Goal: Find specific page/section: Find specific page/section

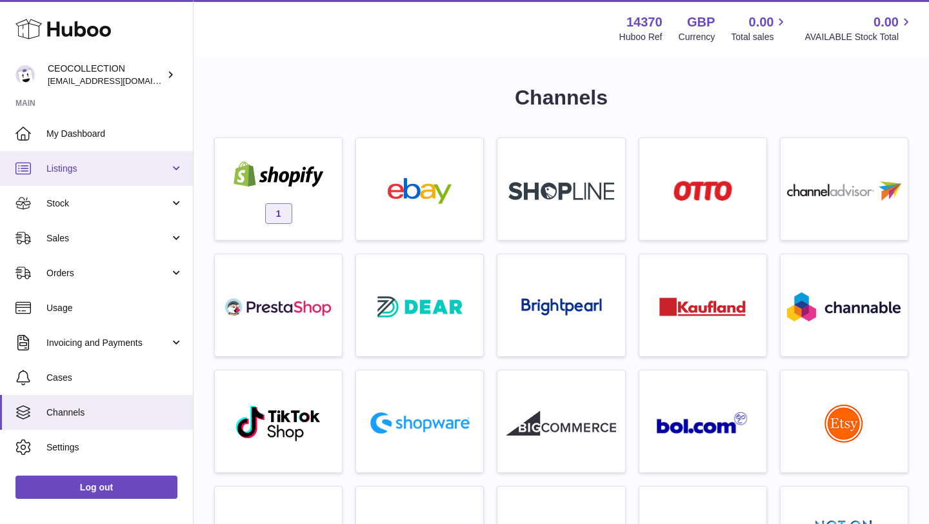
click at [66, 172] on span "Listings" at bounding box center [107, 169] width 123 height 12
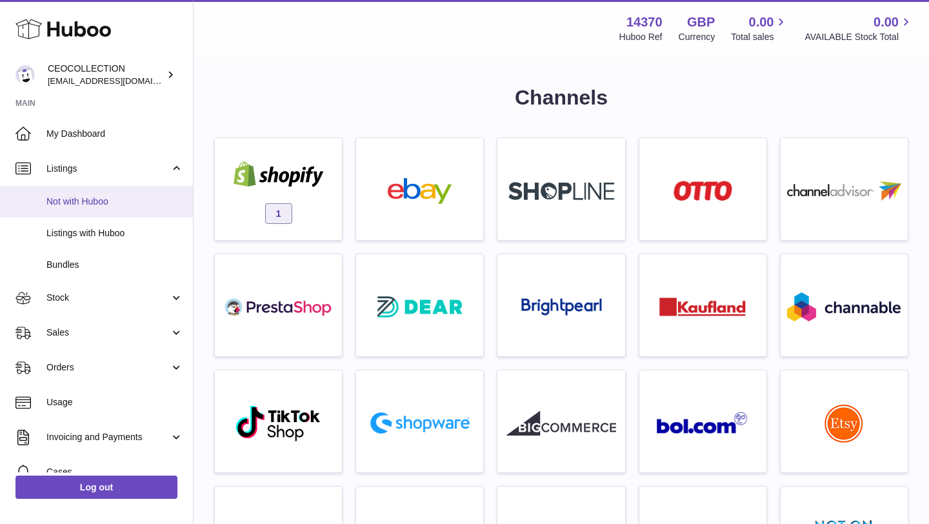
click at [105, 204] on span "Not with Huboo" at bounding box center [114, 202] width 137 height 12
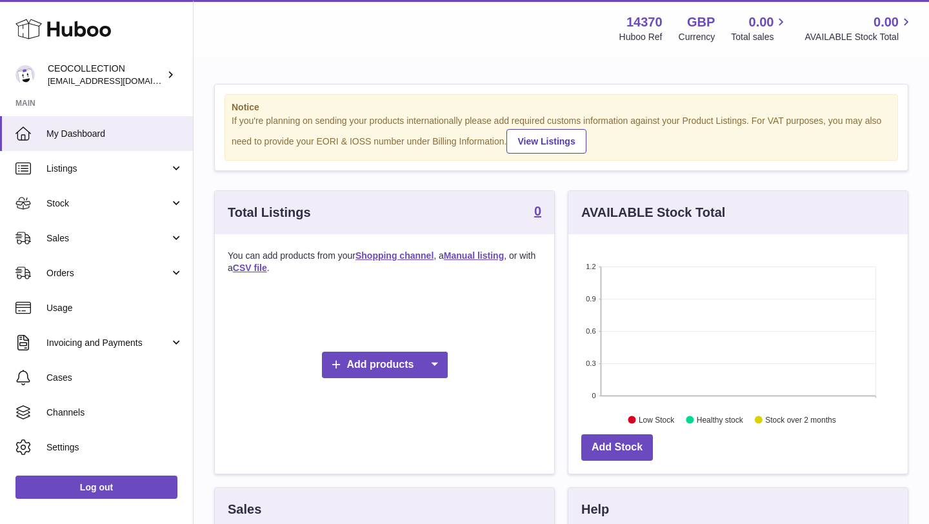
scroll to position [201, 339]
click at [80, 177] on link "Listings" at bounding box center [96, 168] width 193 height 35
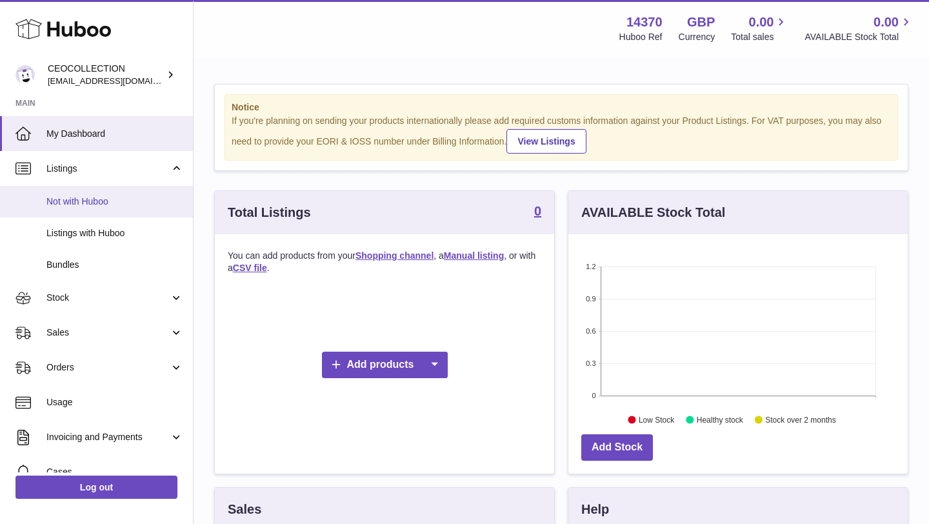
click at [122, 199] on span "Not with Huboo" at bounding box center [114, 202] width 137 height 12
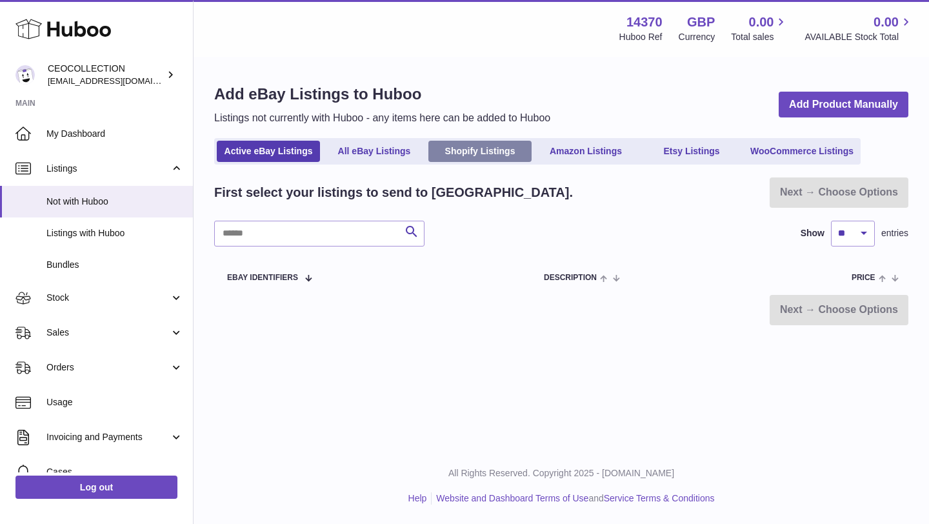
click at [467, 156] on link "Shopify Listings" at bounding box center [479, 151] width 103 height 21
